Goal: Task Accomplishment & Management: Manage account settings

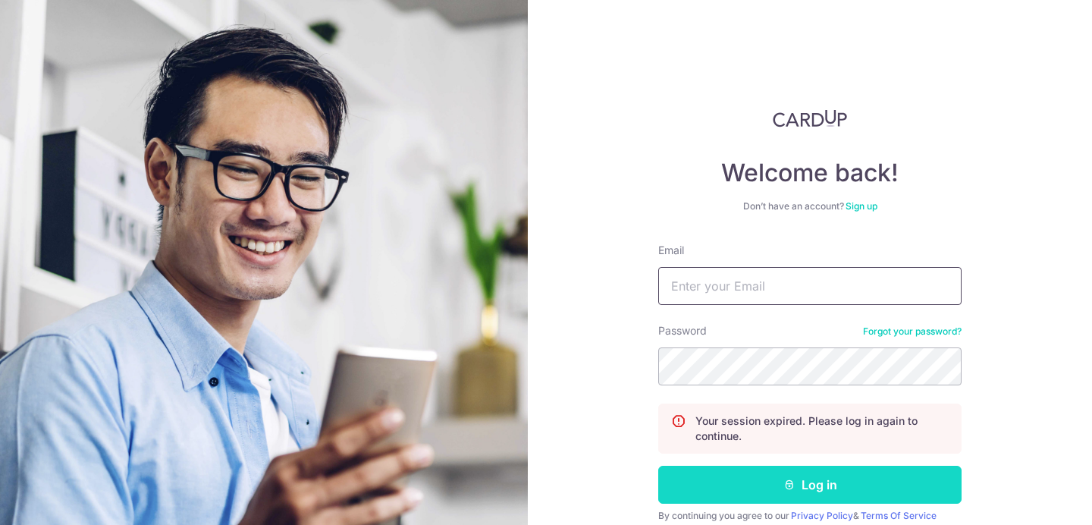
type input "[PERSON_NAME][EMAIL_ADDRESS][DOMAIN_NAME]"
click at [752, 472] on button "Log in" at bounding box center [809, 485] width 303 height 38
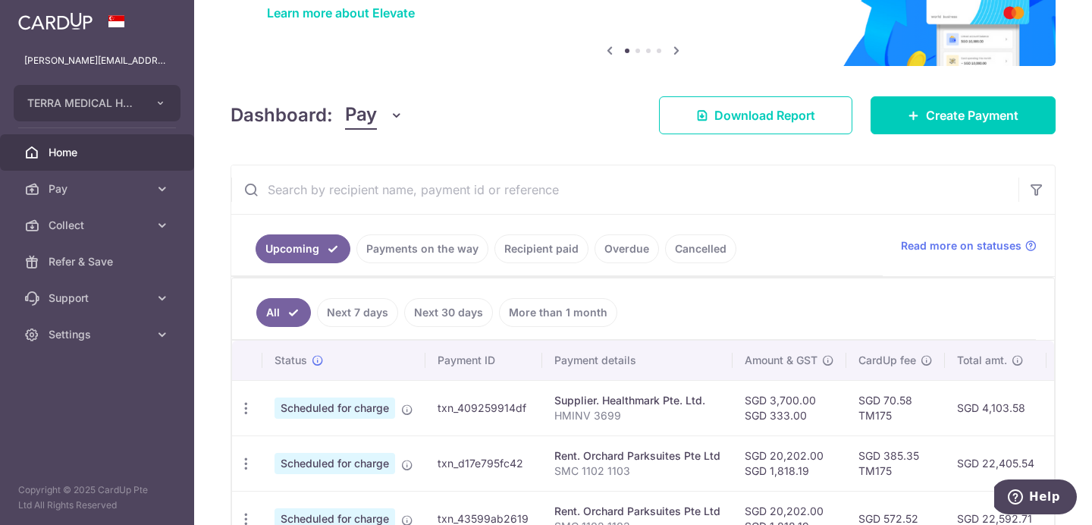
scroll to position [278, 0]
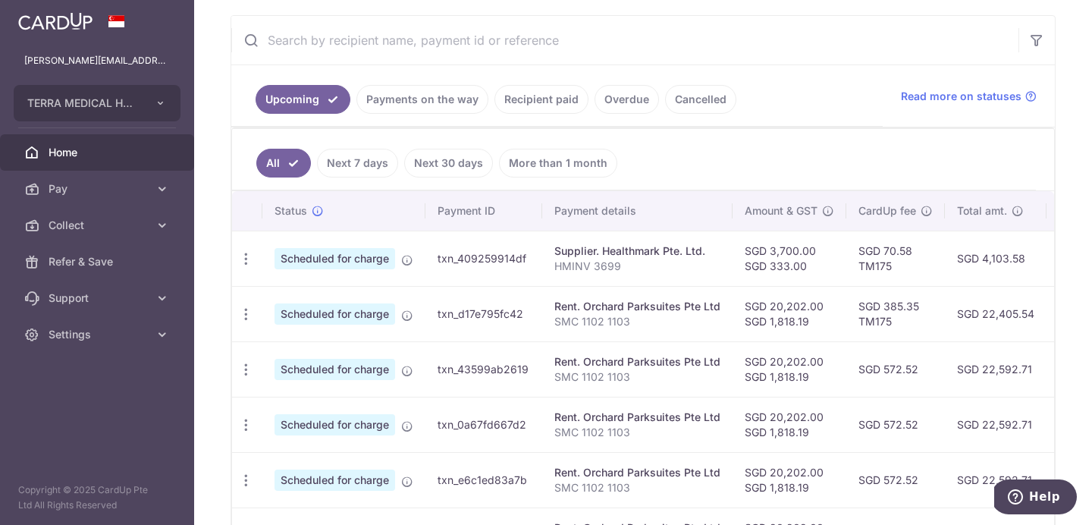
drag, startPoint x: 1038, startPoint y: 309, endPoint x: 981, endPoint y: 310, distance: 56.1
click at [981, 310] on td "SGD 22,405.54" at bounding box center [996, 313] width 102 height 55
copy td "22,405.54"
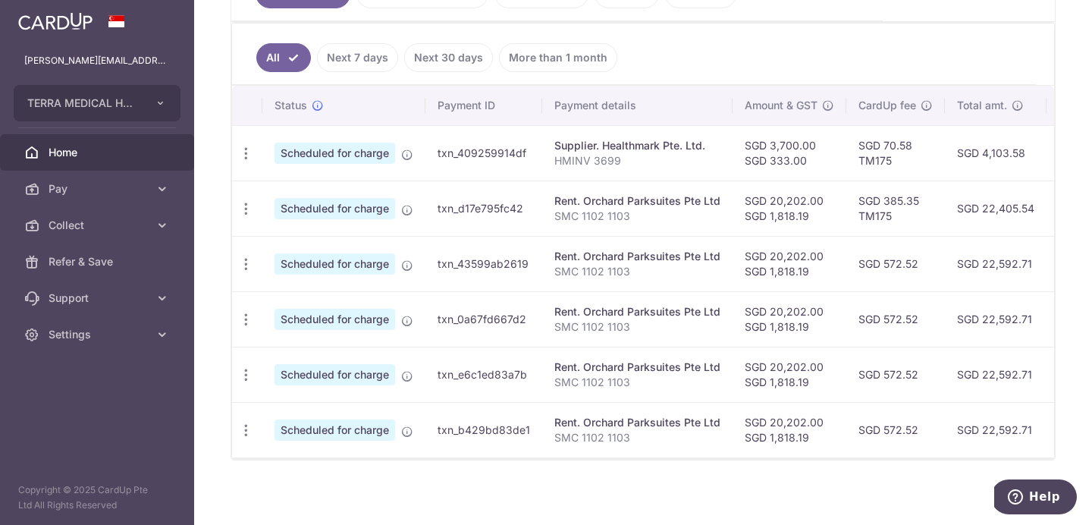
scroll to position [390, 0]
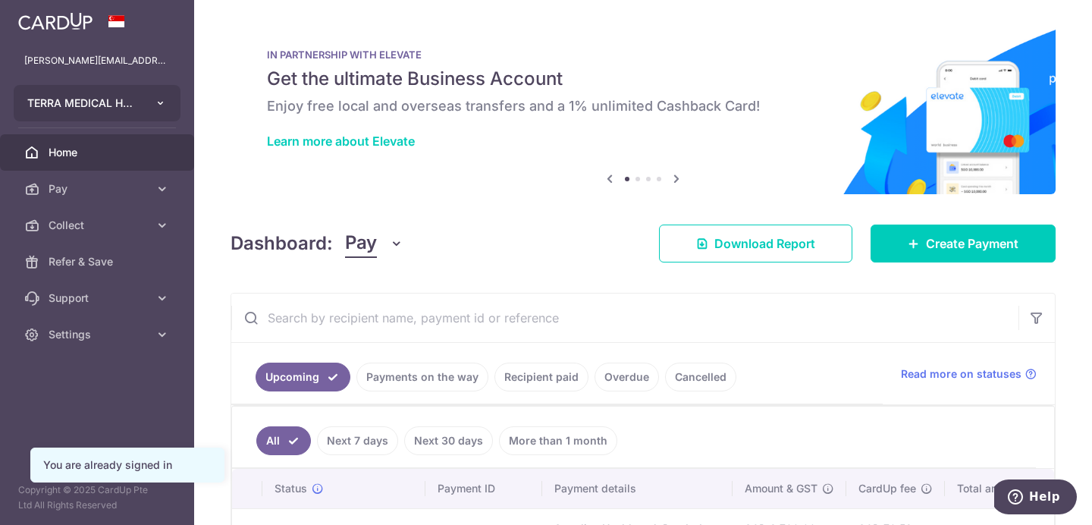
click at [137, 115] on button "TERRA MEDICAL HOLDINGS PTE. LTD." at bounding box center [97, 103] width 167 height 36
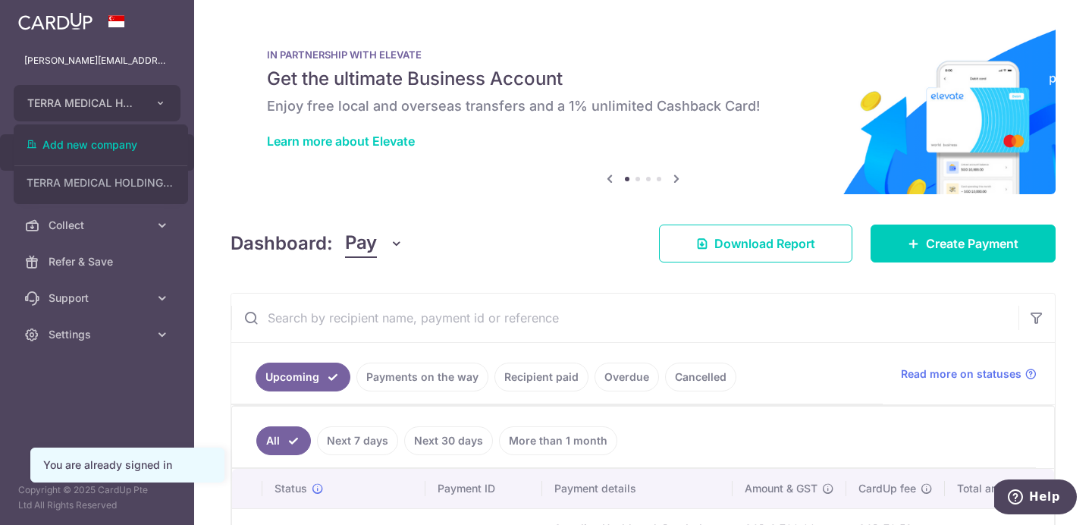
click at [130, 75] on div "[PERSON_NAME][EMAIL_ADDRESS][DOMAIN_NAME]" at bounding box center [97, 60] width 194 height 36
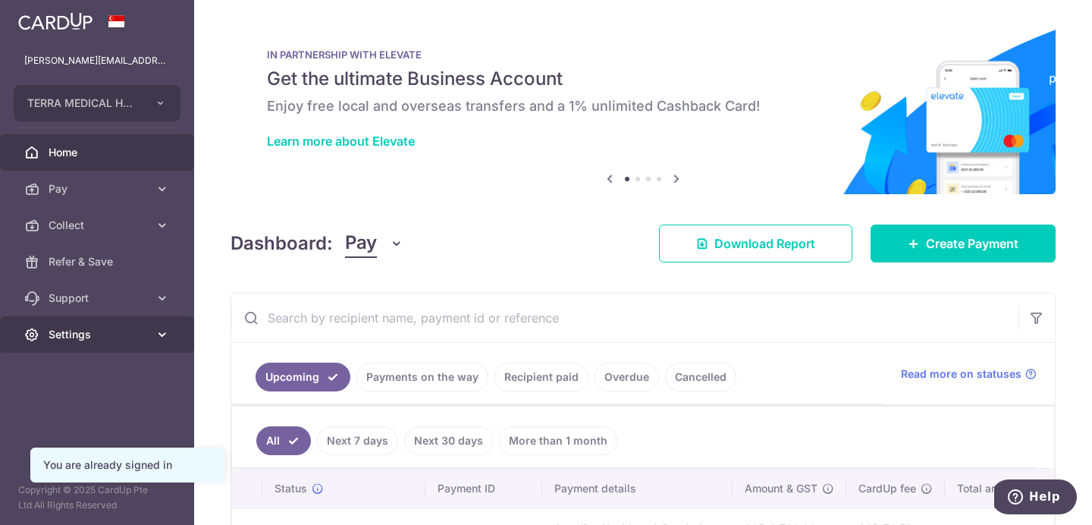
click at [96, 342] on link "Settings" at bounding box center [97, 334] width 194 height 36
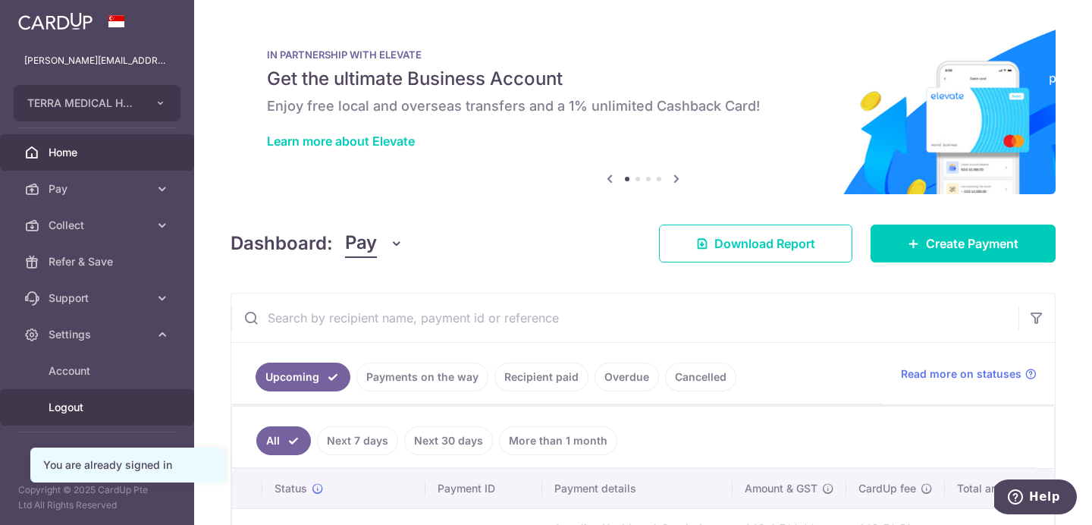
click at [82, 415] on link "Logout" at bounding box center [97, 407] width 194 height 36
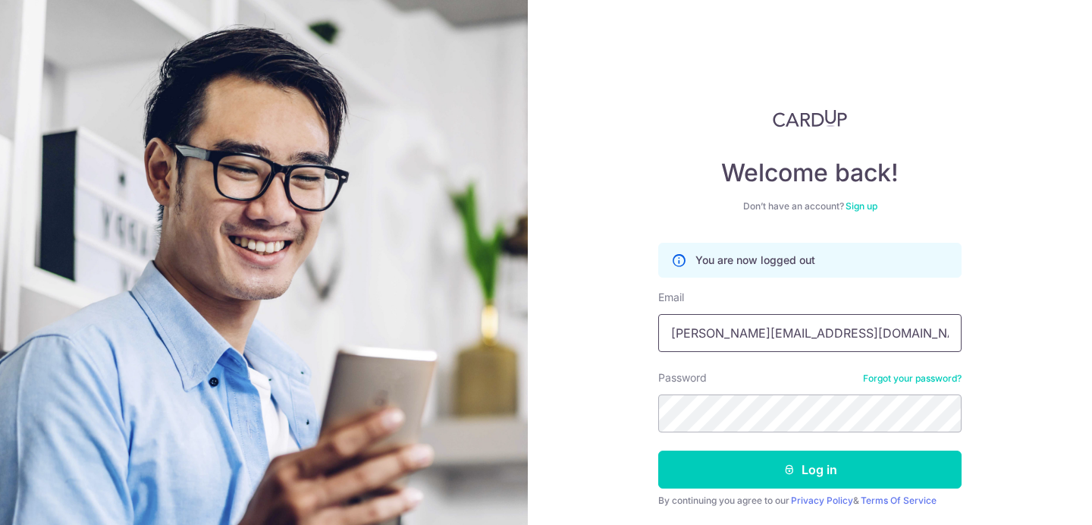
drag, startPoint x: 798, startPoint y: 329, endPoint x: 582, endPoint y: 334, distance: 216.2
click at [604, 335] on div "Welcome back! Don’t have an account? Sign up You are now logged out Email joshu…" at bounding box center [810, 262] width 564 height 525
drag, startPoint x: 725, startPoint y: 335, endPoint x: 658, endPoint y: 334, distance: 67.5
click at [658, 334] on input "josg" at bounding box center [809, 333] width 303 height 38
type input "joshchongbl@gmail.com"
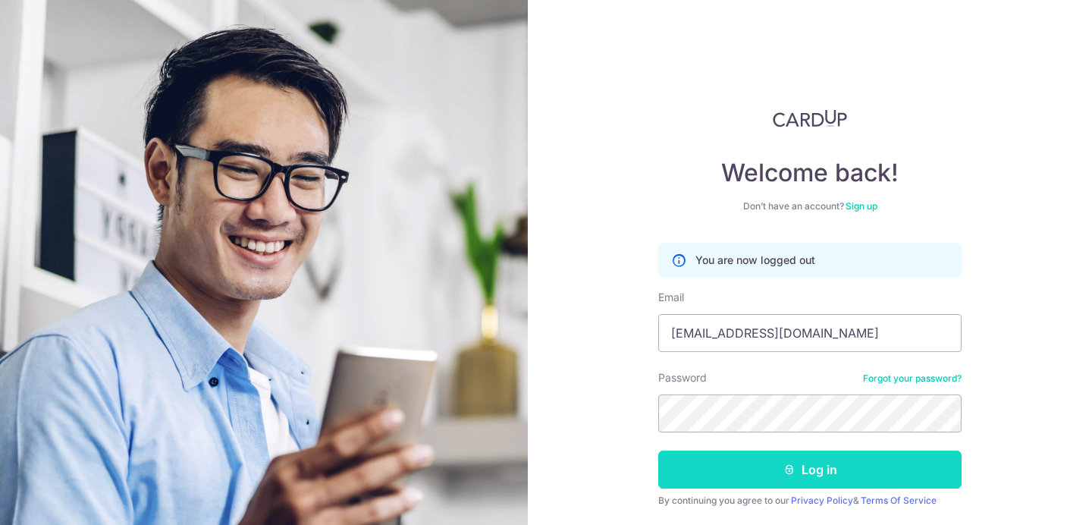
click at [780, 466] on button "Log in" at bounding box center [809, 470] width 303 height 38
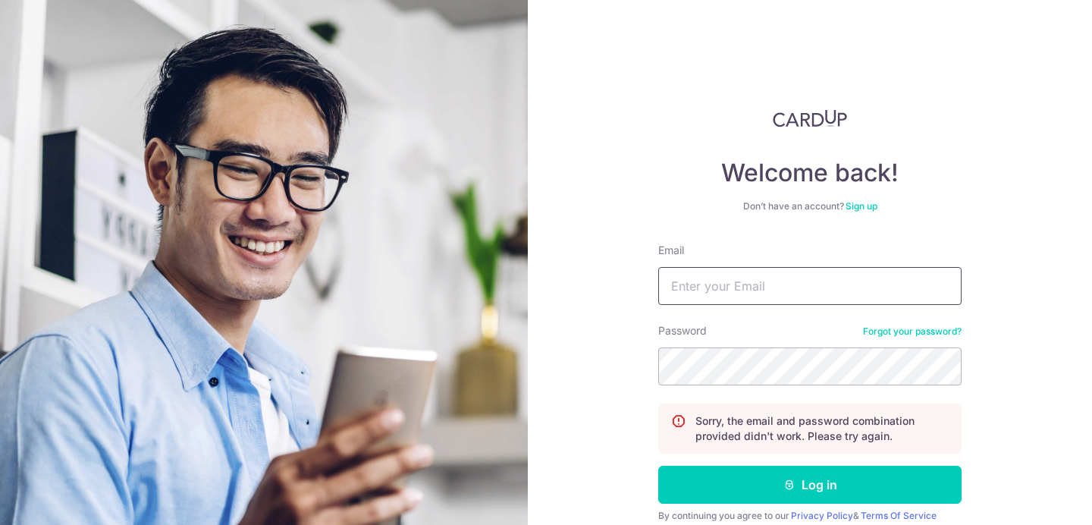
type input "[PERSON_NAME][EMAIL_ADDRESS][DOMAIN_NAME]"
click at [535, 341] on div "Welcome back! Don’t have an account? Sign up Email [PERSON_NAME][EMAIL_ADDRESS]…" at bounding box center [810, 262] width 564 height 525
click at [658, 466] on button "Log in" at bounding box center [809, 485] width 303 height 38
drag, startPoint x: 828, startPoint y: 295, endPoint x: 577, endPoint y: 271, distance: 251.5
click at [583, 272] on div "Welcome back! Don’t have an account? Sign up Email joshua@terramedical.sg Passw…" at bounding box center [810, 262] width 564 height 525
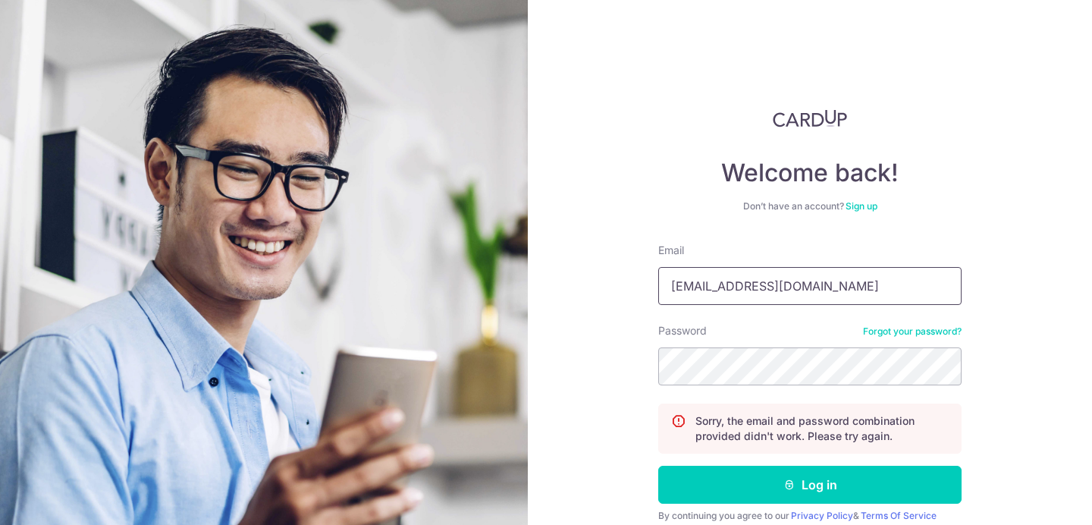
type input "[EMAIL_ADDRESS][DOMAIN_NAME]"
click at [658, 466] on button "Log in" at bounding box center [809, 485] width 303 height 38
